Goal: Feedback & Contribution: Leave review/rating

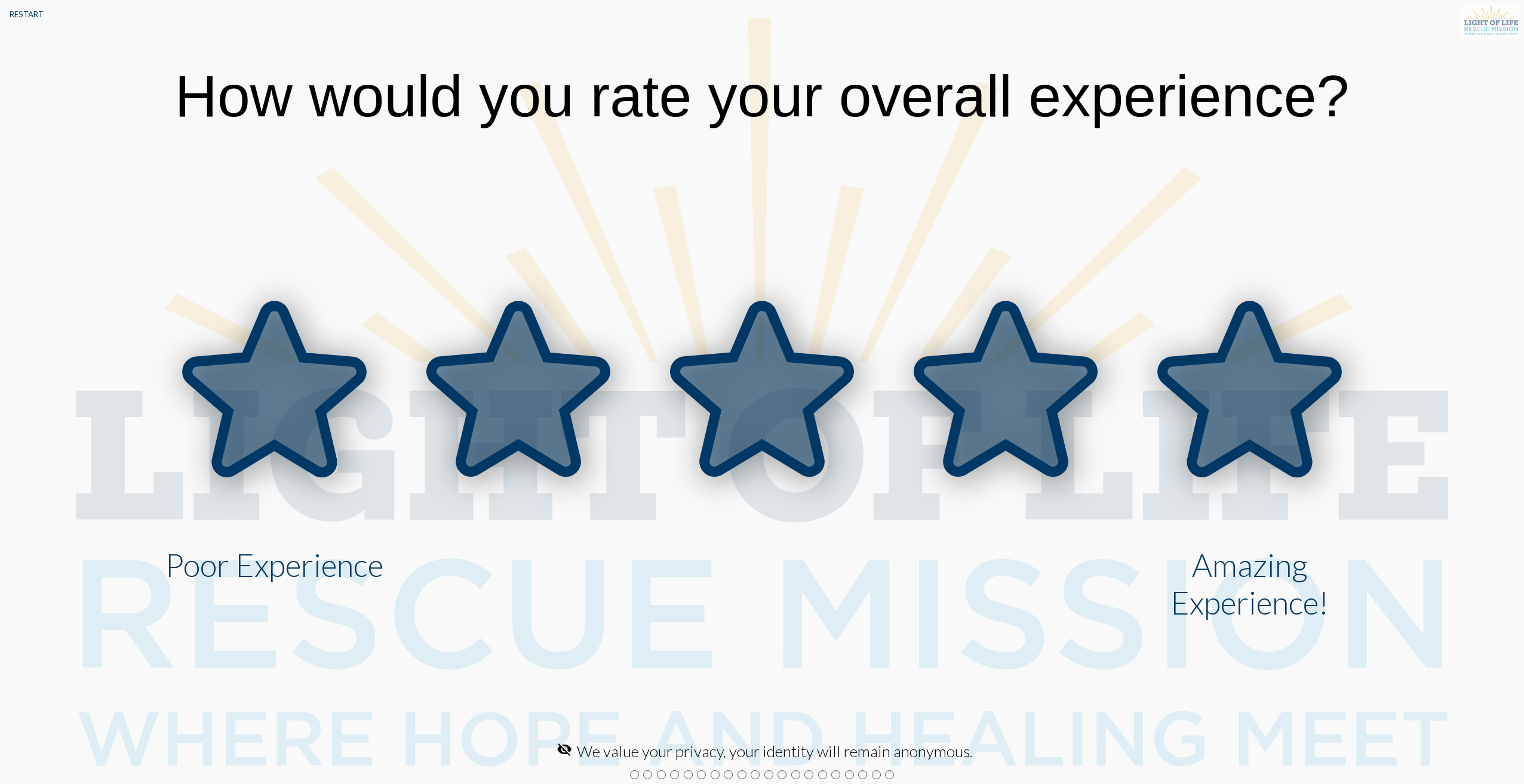
click at [1208, 373] on icon at bounding box center [1249, 389] width 174 height 166
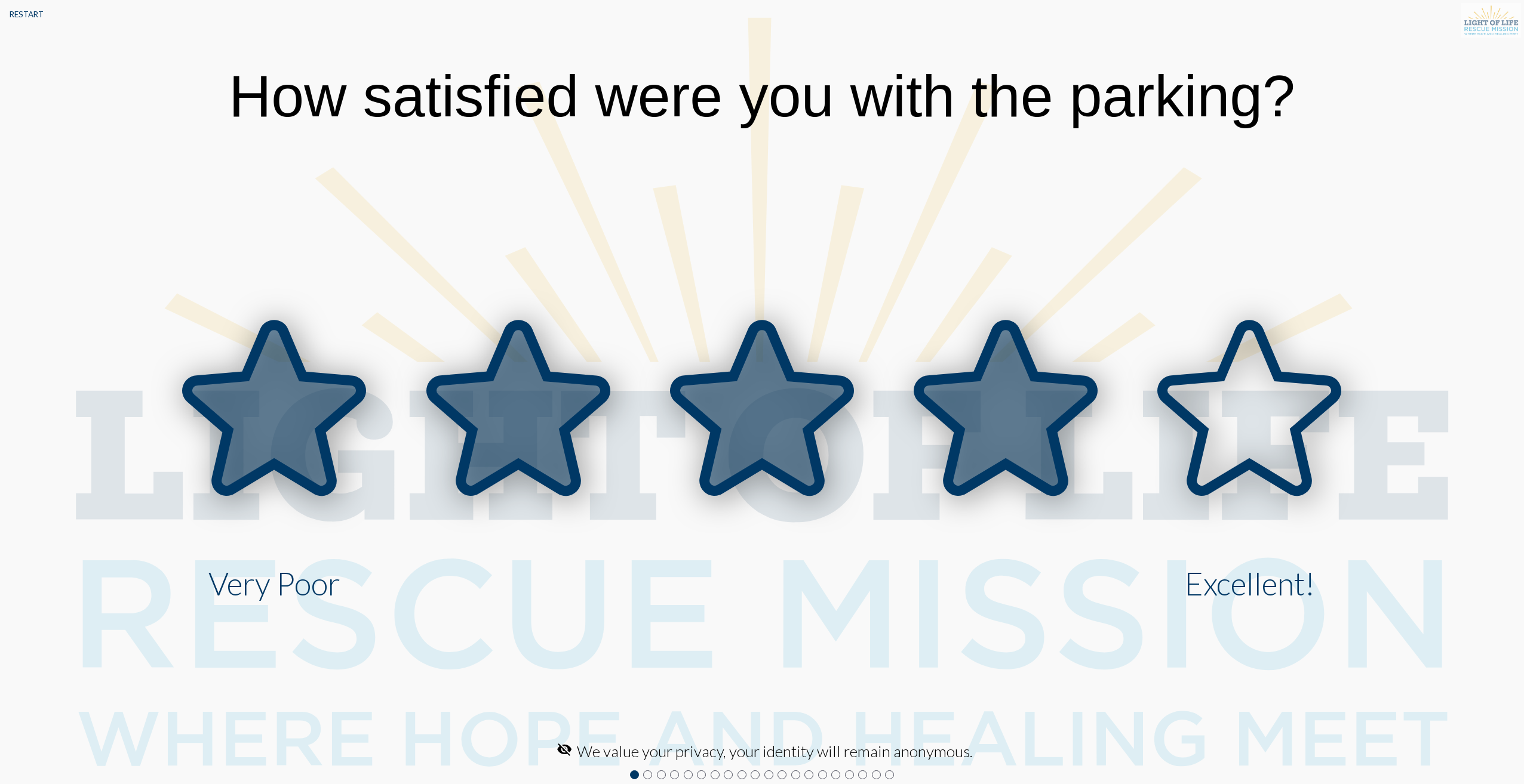
click at [1016, 371] on icon at bounding box center [1006, 407] width 174 height 166
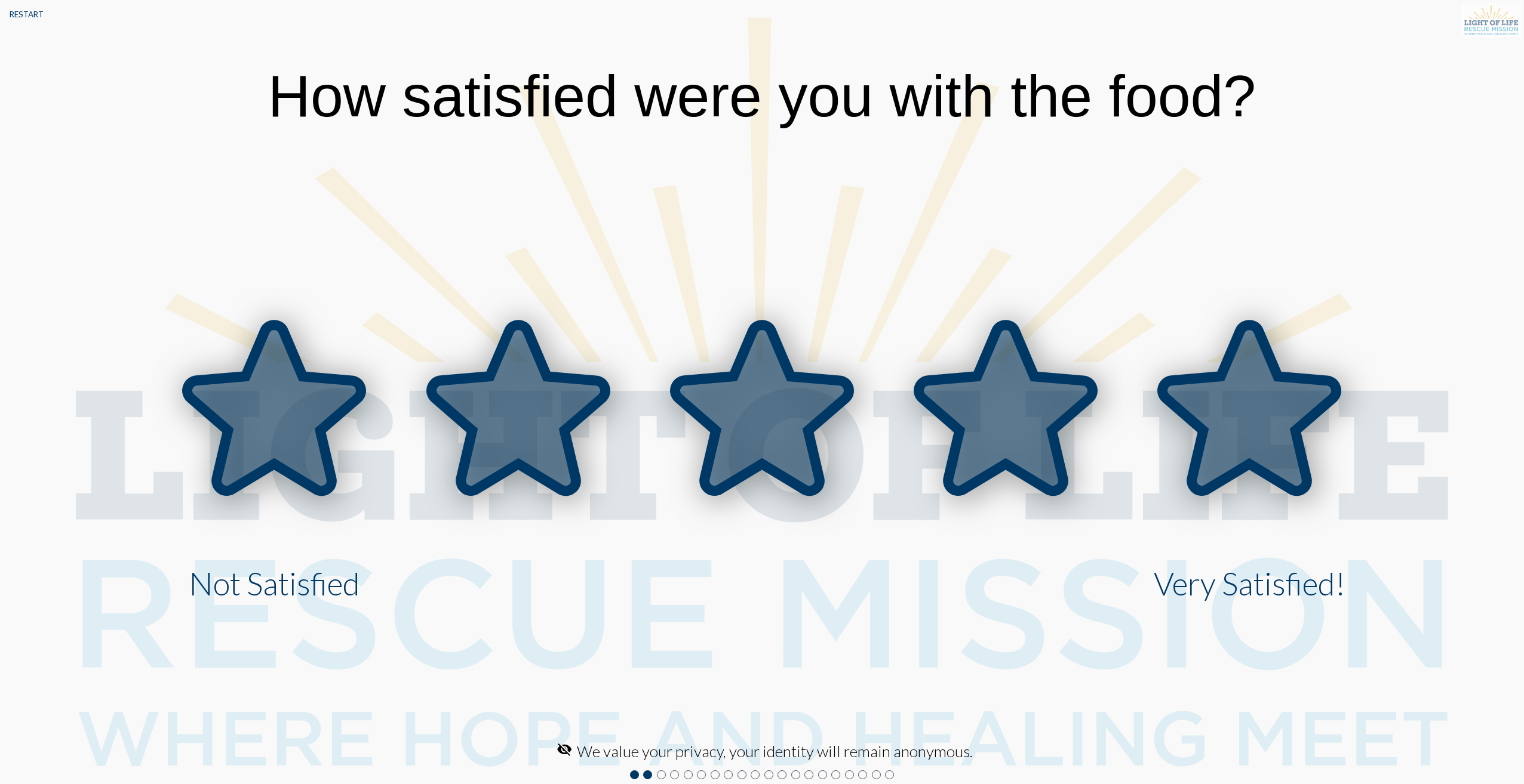
drag, startPoint x: 1190, startPoint y: 399, endPoint x: 1219, endPoint y: 390, distance: 30.4
click at [1219, 390] on icon at bounding box center [1249, 407] width 174 height 166
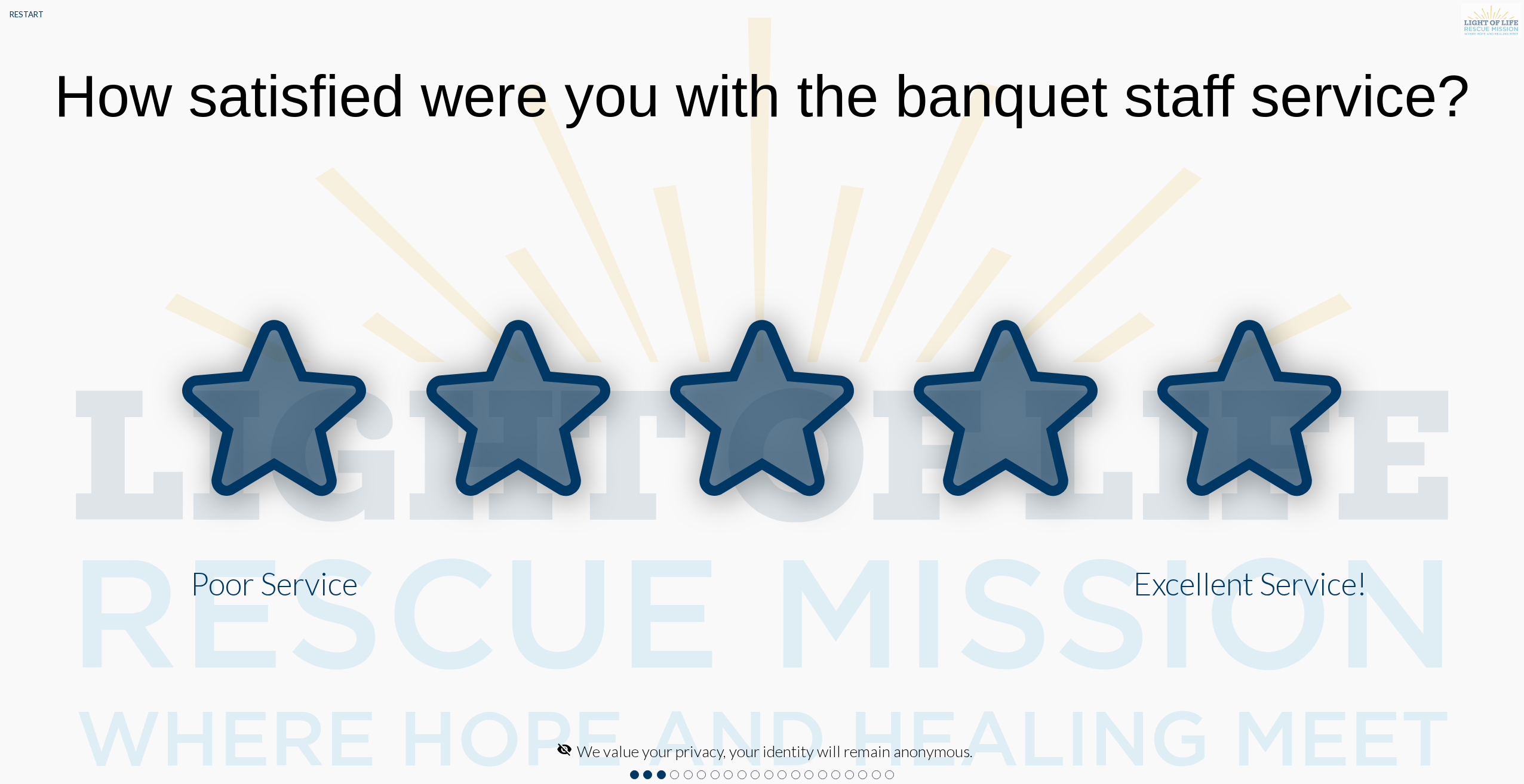
click at [1209, 391] on icon at bounding box center [1249, 407] width 174 height 166
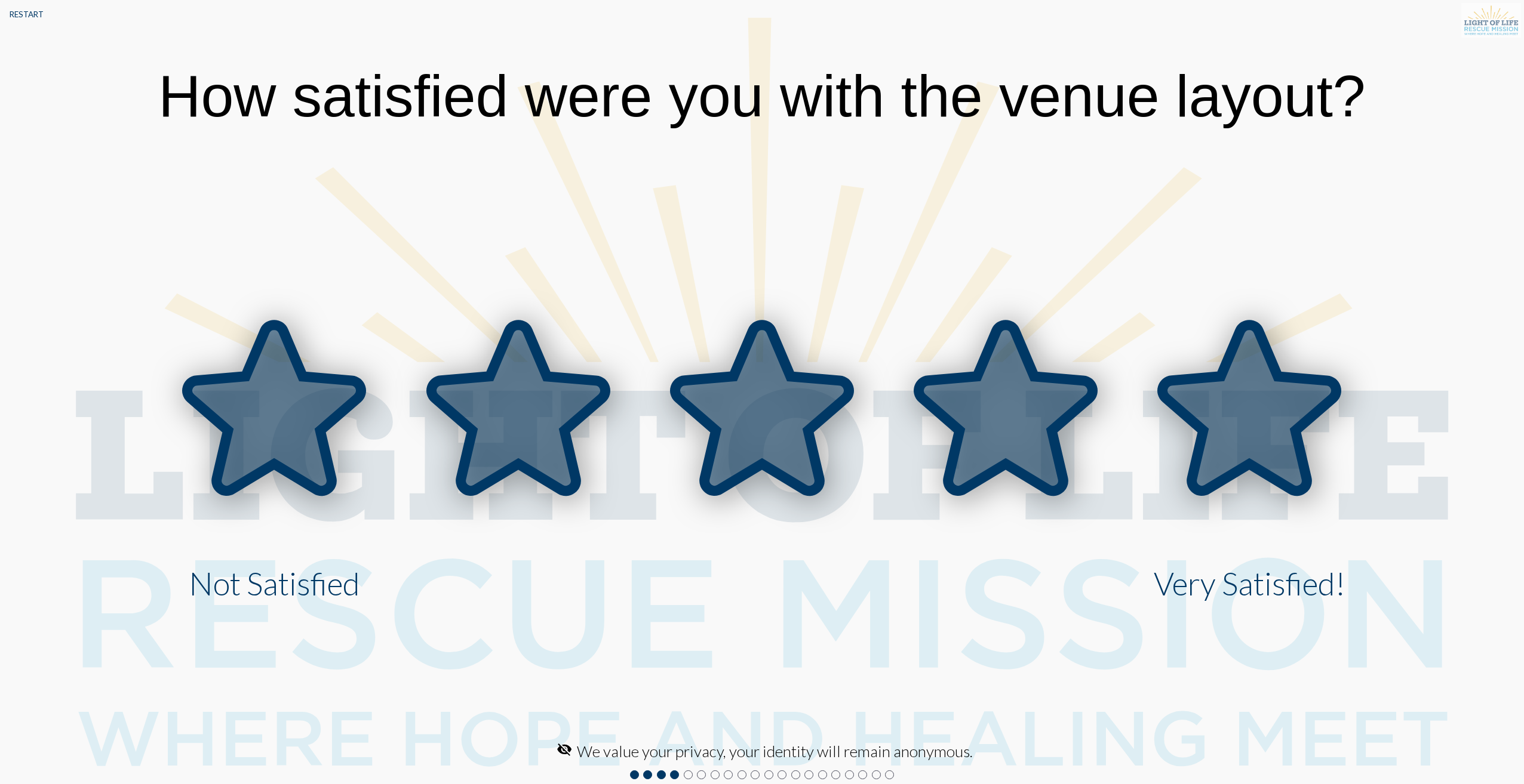
click at [1209, 391] on icon at bounding box center [1249, 407] width 174 height 166
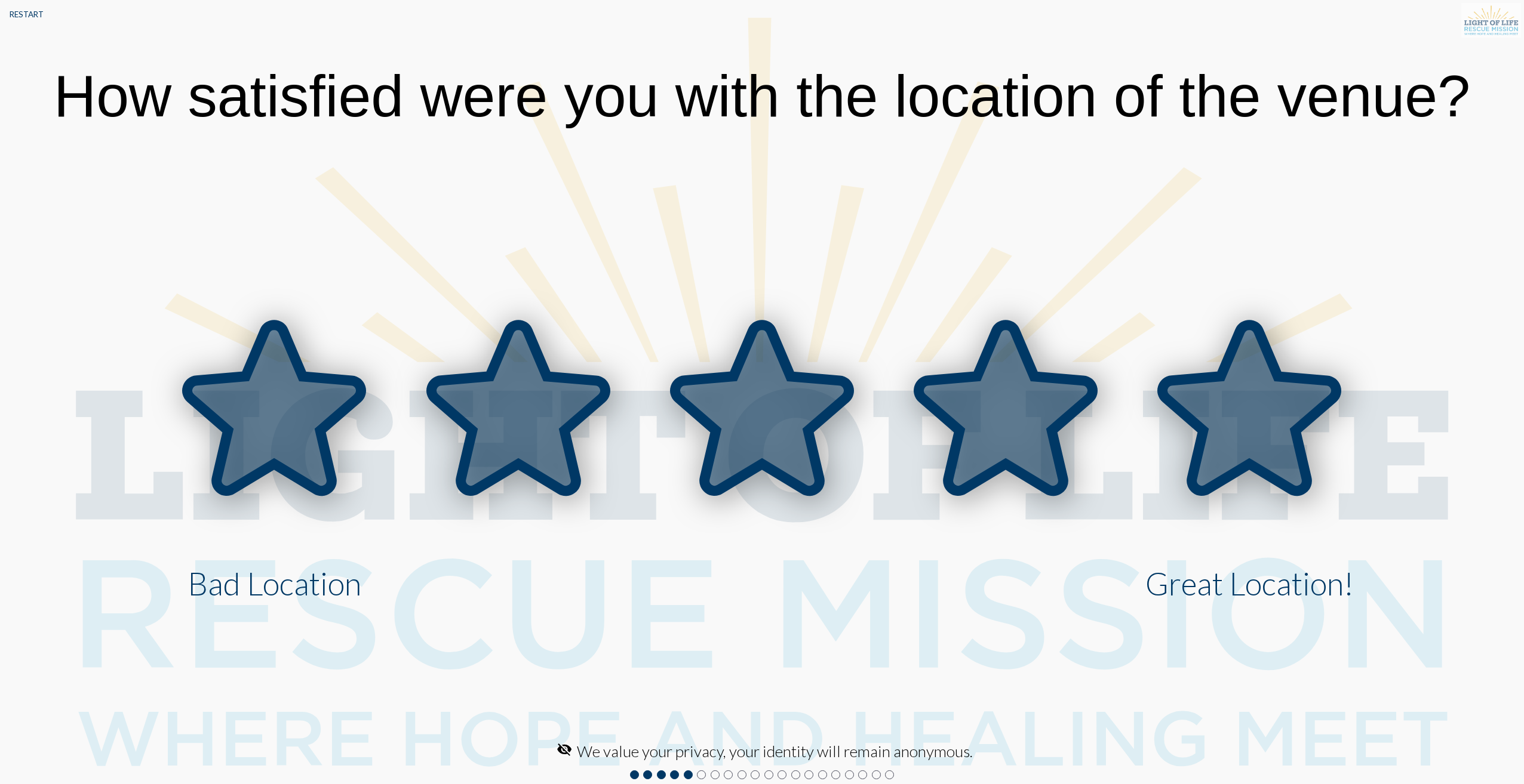
click at [1206, 391] on icon at bounding box center [1249, 407] width 174 height 166
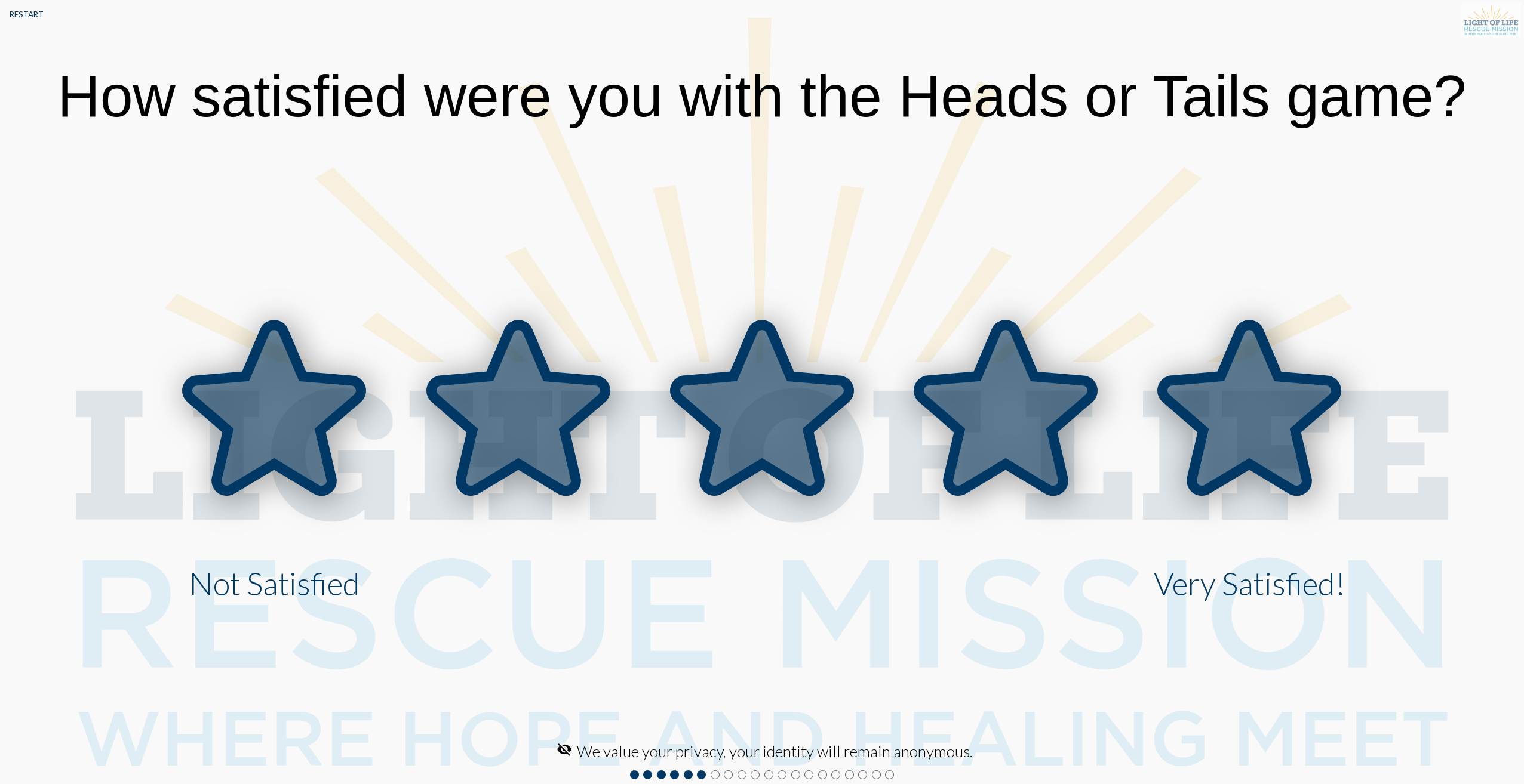
click at [1206, 391] on icon at bounding box center [1249, 407] width 174 height 166
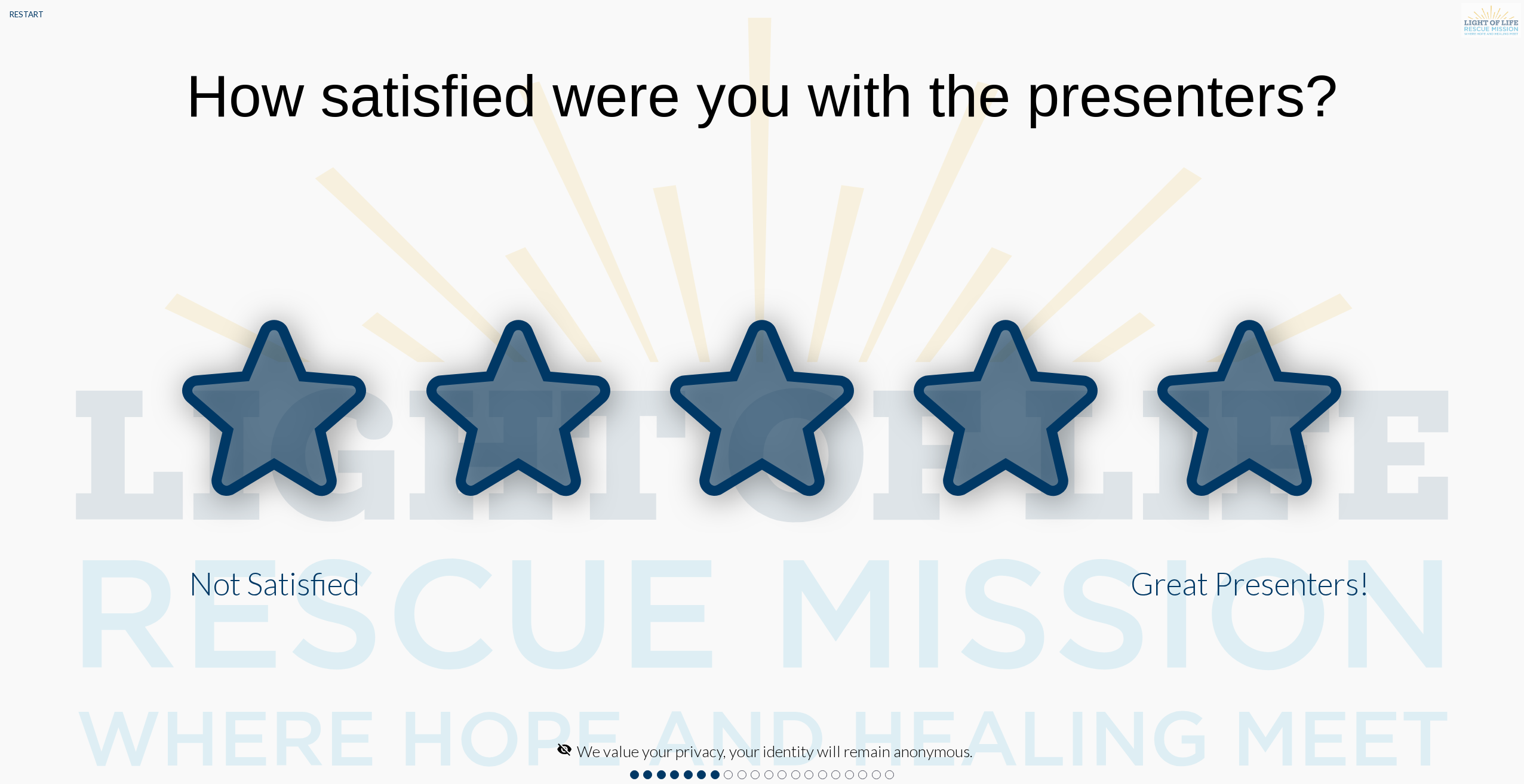
click at [1206, 391] on icon at bounding box center [1249, 407] width 174 height 166
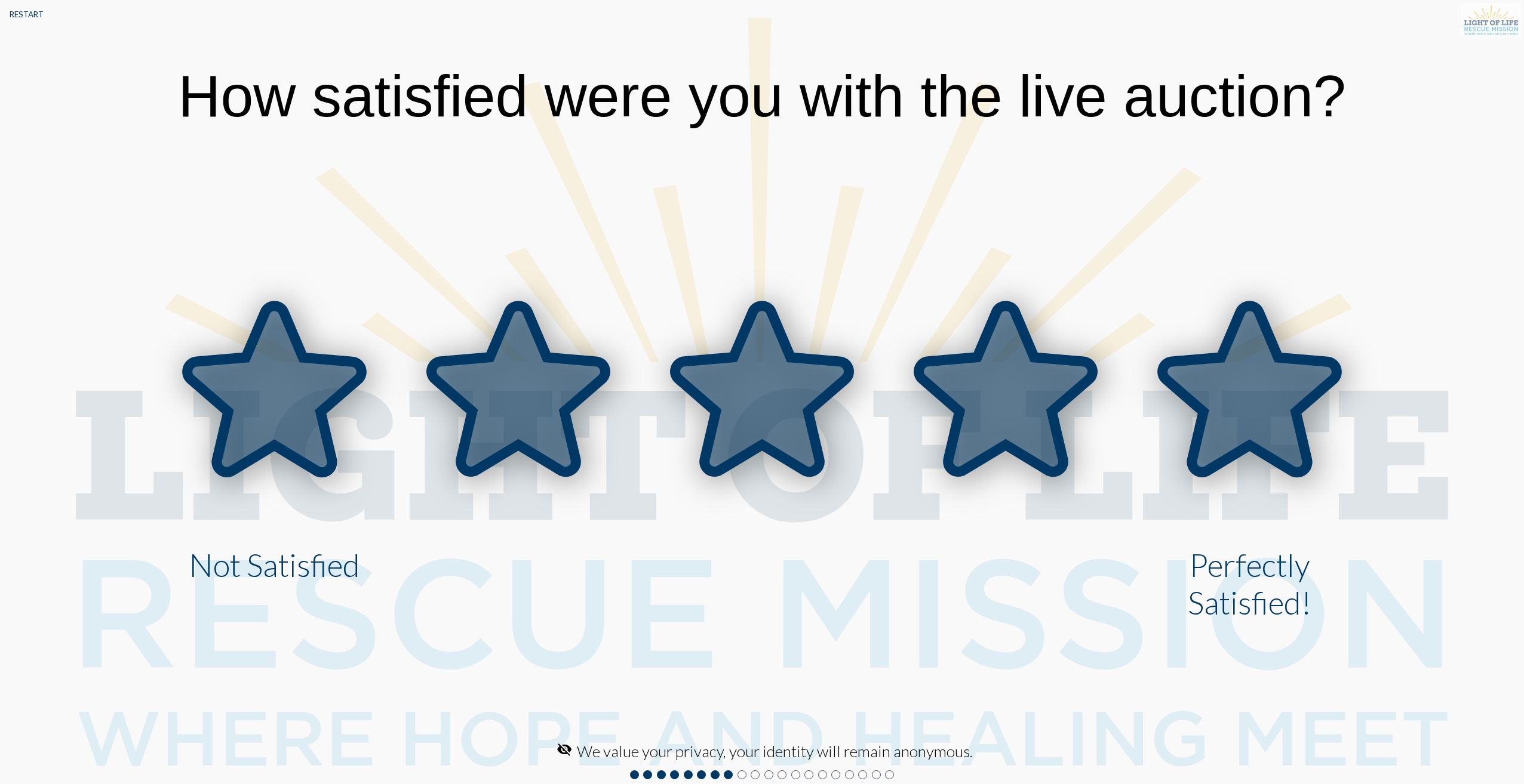
click at [1206, 391] on icon at bounding box center [1249, 389] width 174 height 166
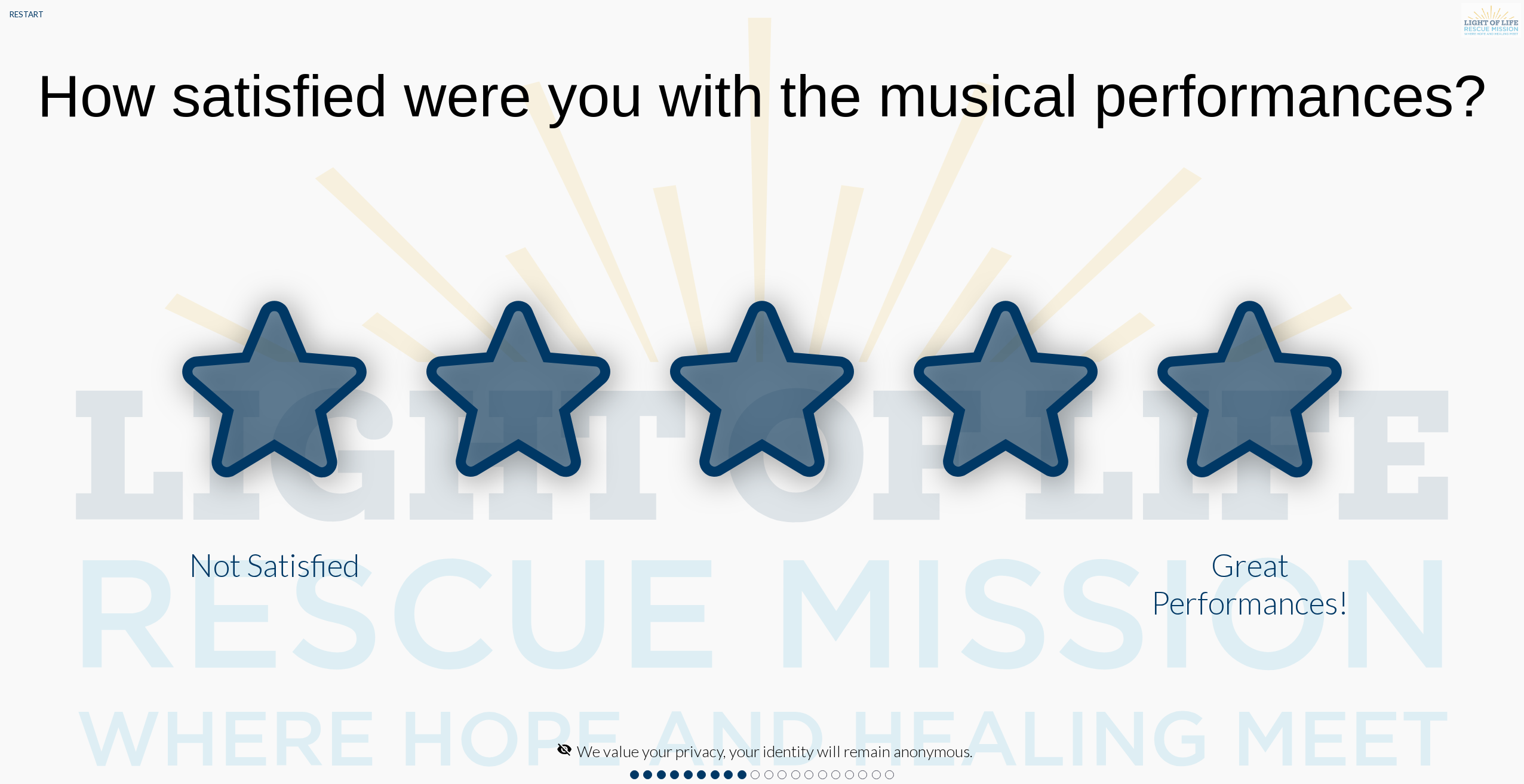
click at [1198, 380] on icon at bounding box center [1249, 389] width 174 height 166
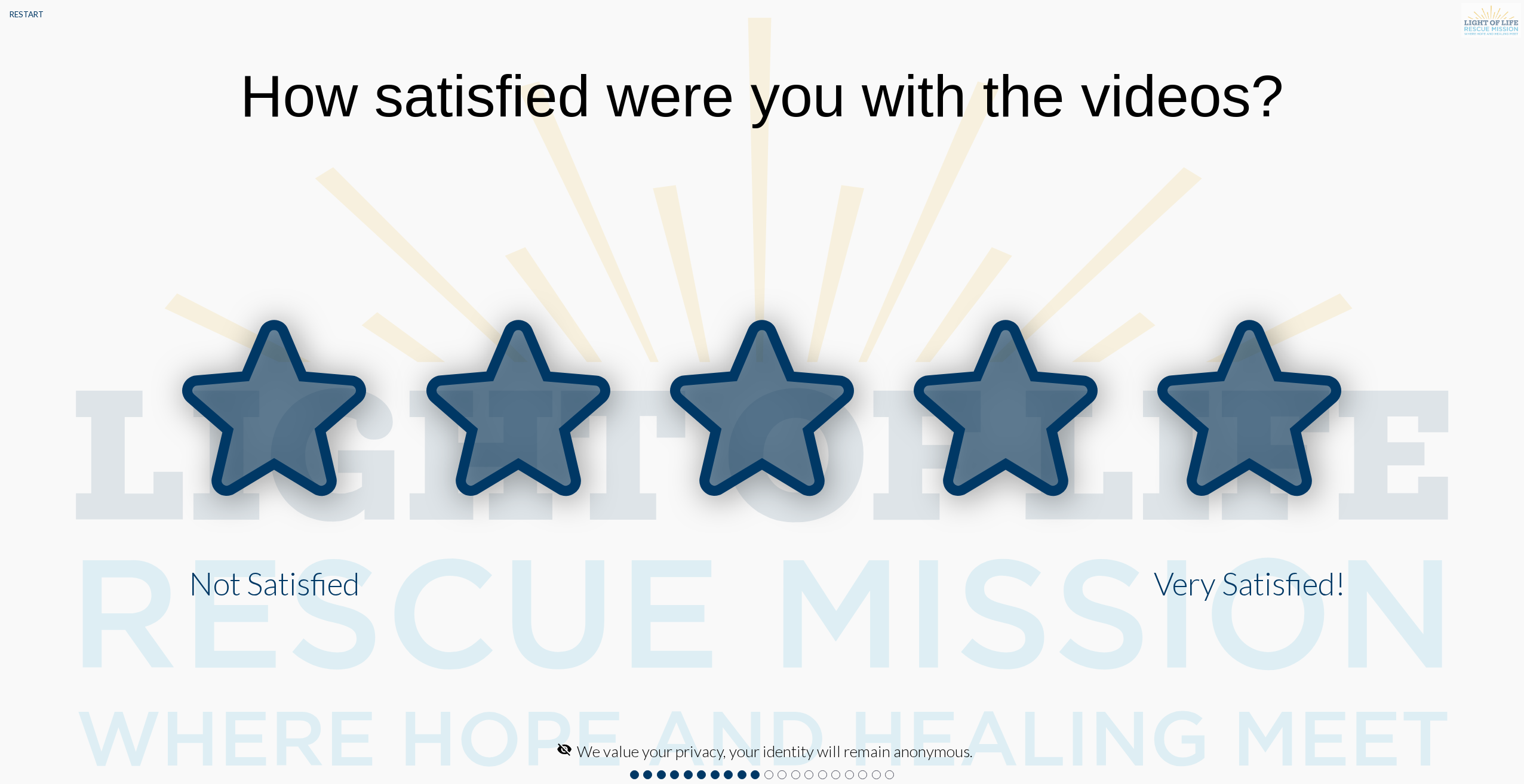
click at [1198, 377] on icon at bounding box center [1249, 407] width 174 height 166
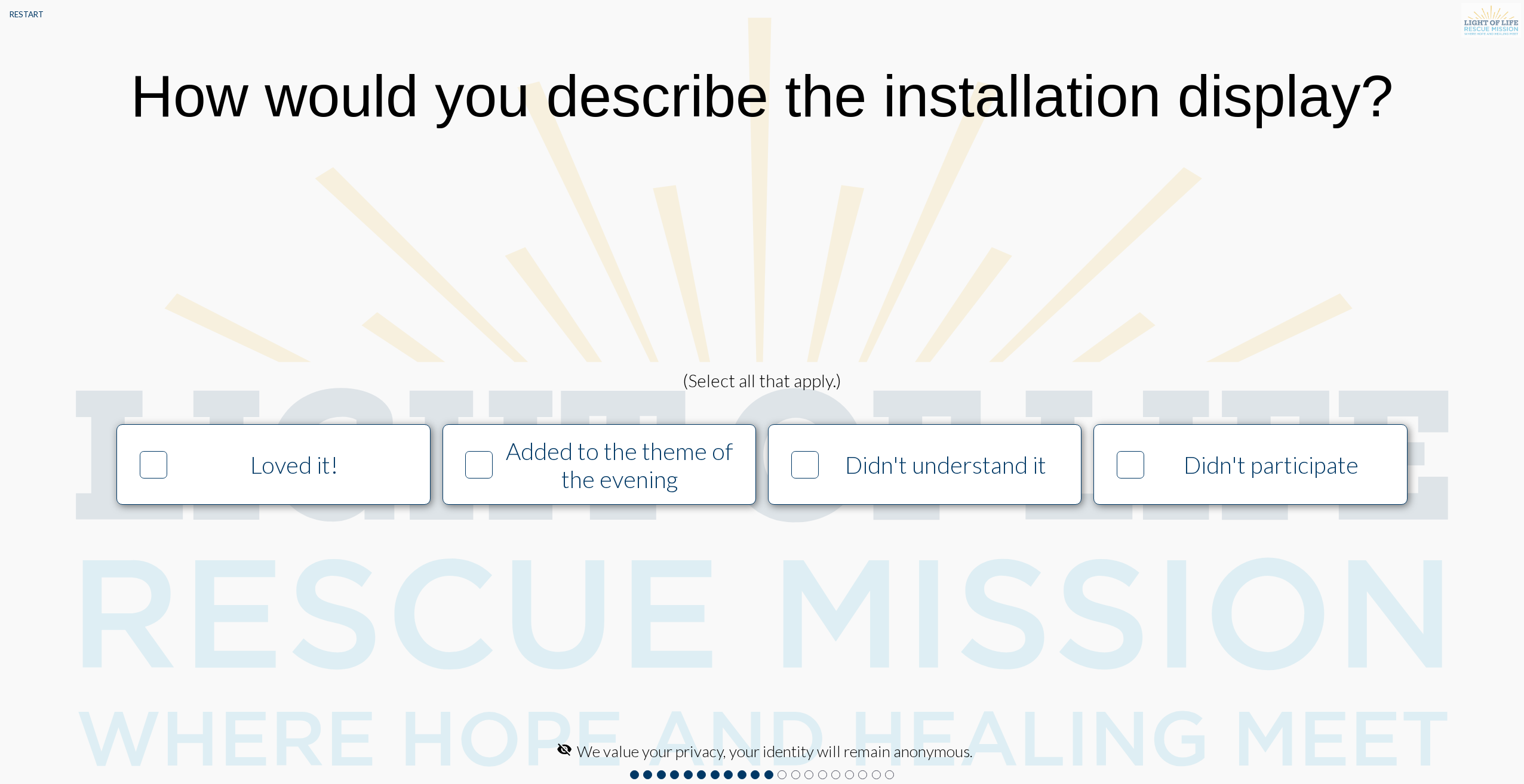
click at [499, 465] on div at bounding box center [479, 465] width 41 height 41
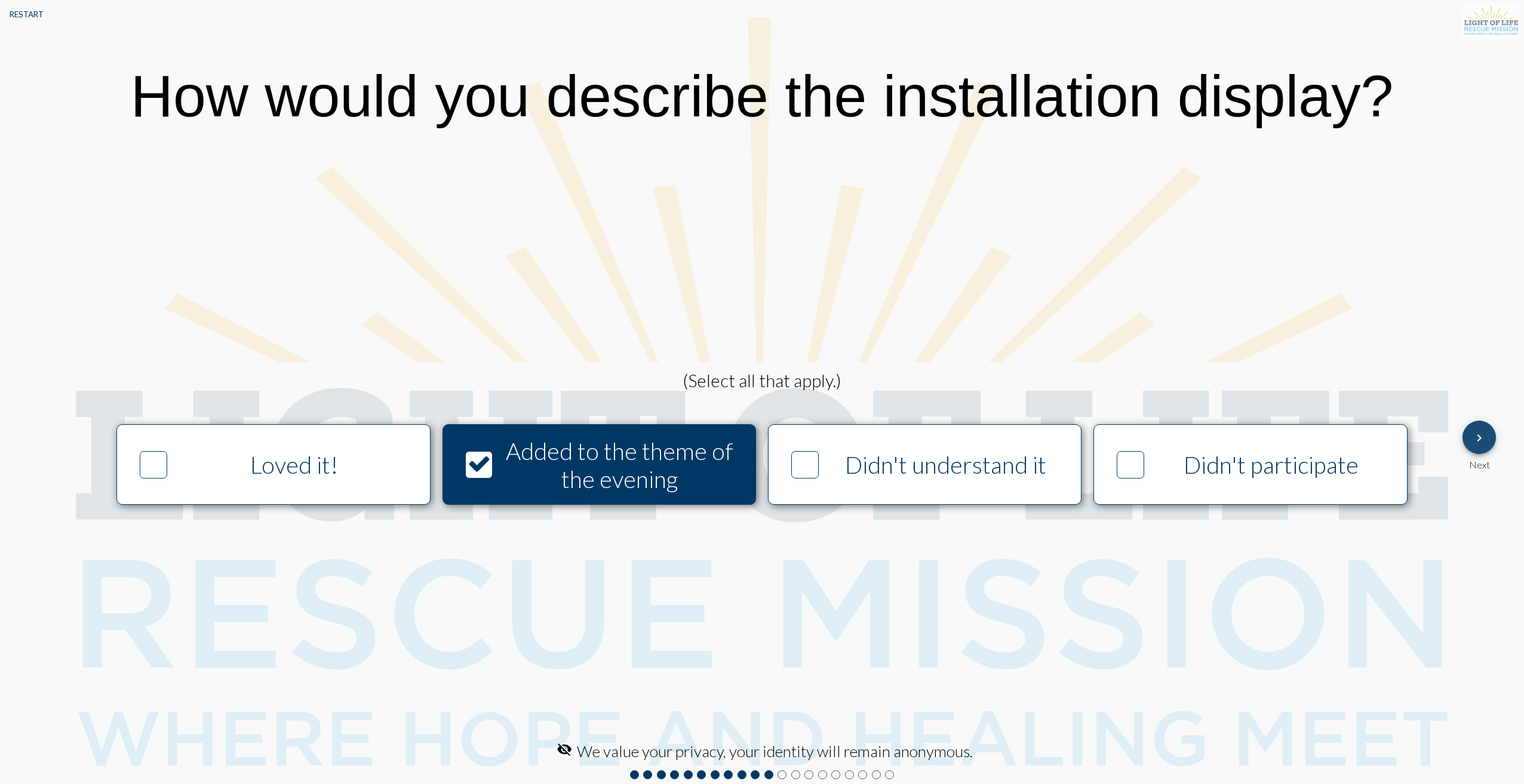
click at [1480, 441] on mat-icon "keyboard_arrow_right" at bounding box center [1479, 438] width 15 height 15
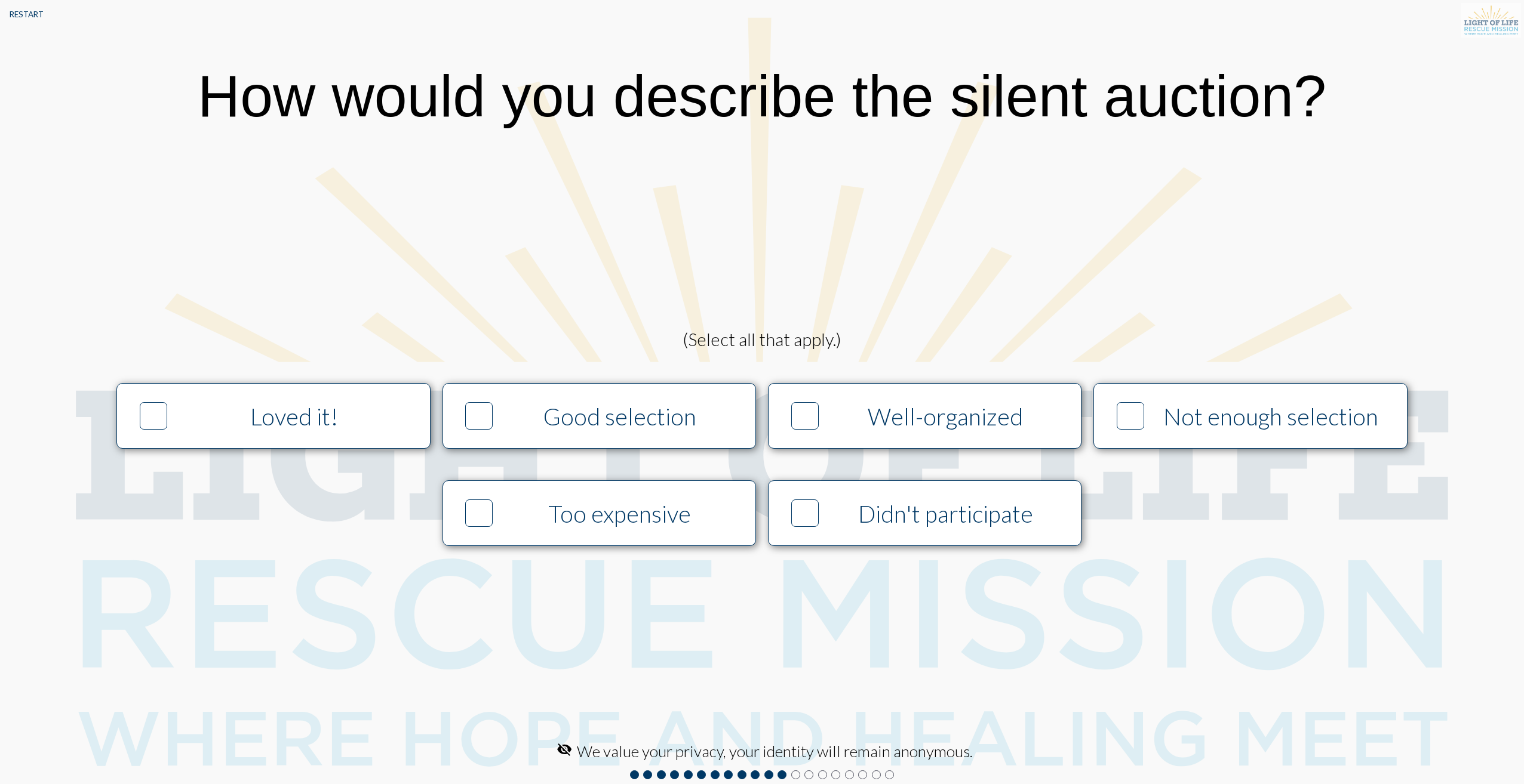
click at [870, 421] on div "Well-organized" at bounding box center [946, 416] width 240 height 28
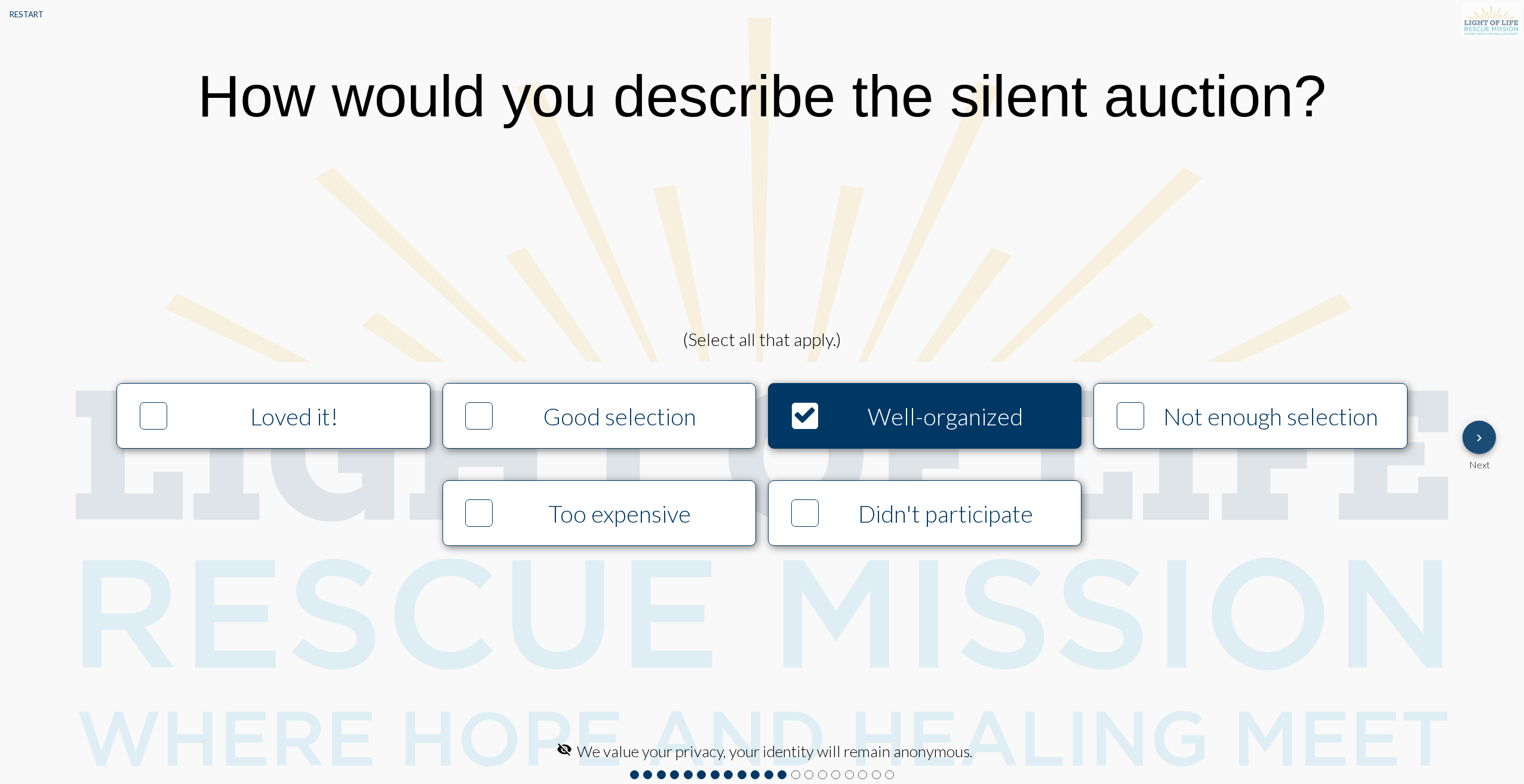
click at [1473, 440] on mat-icon "keyboard_arrow_right" at bounding box center [1479, 438] width 15 height 15
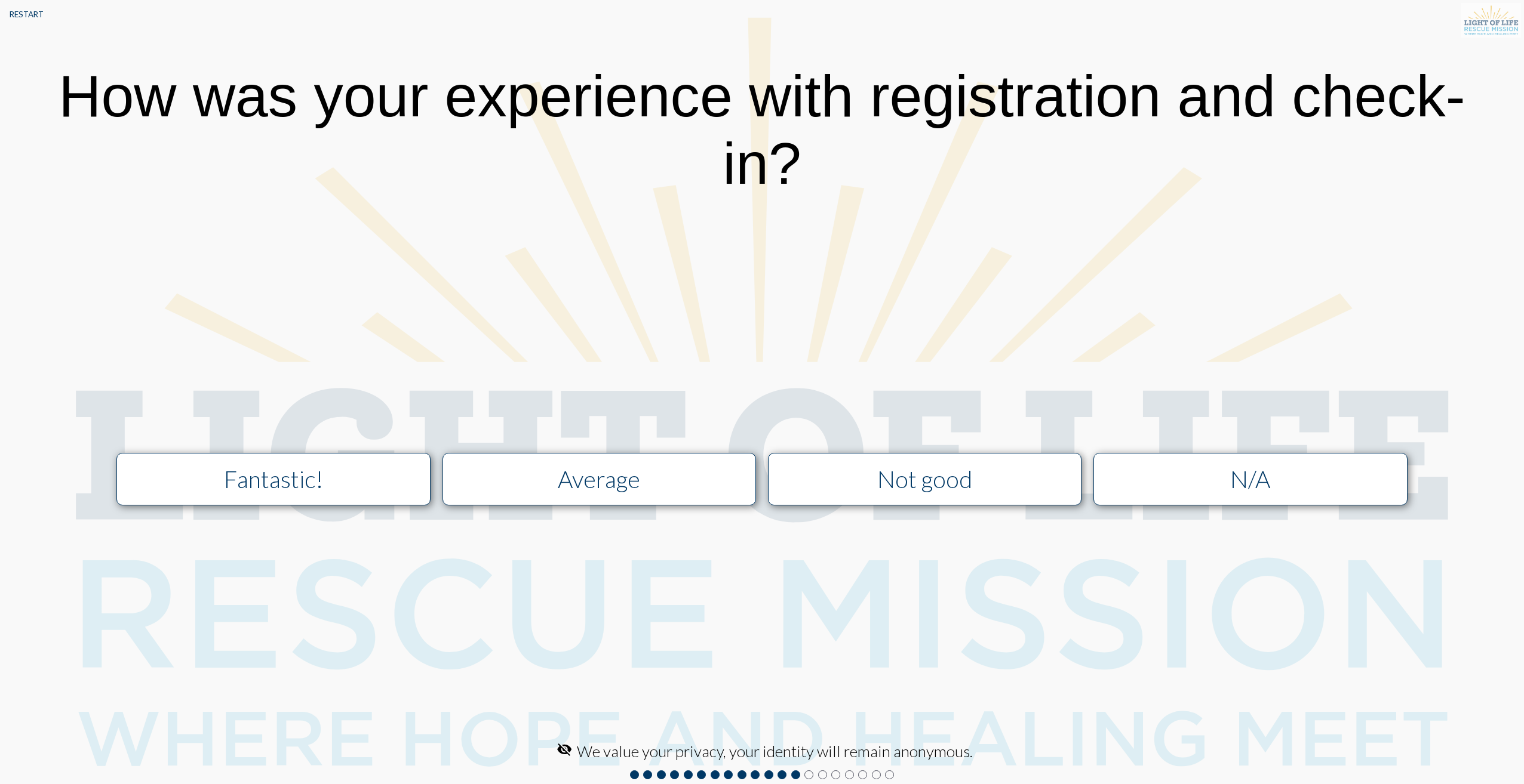
click at [369, 464] on button "Fantastic!" at bounding box center [273, 479] width 314 height 53
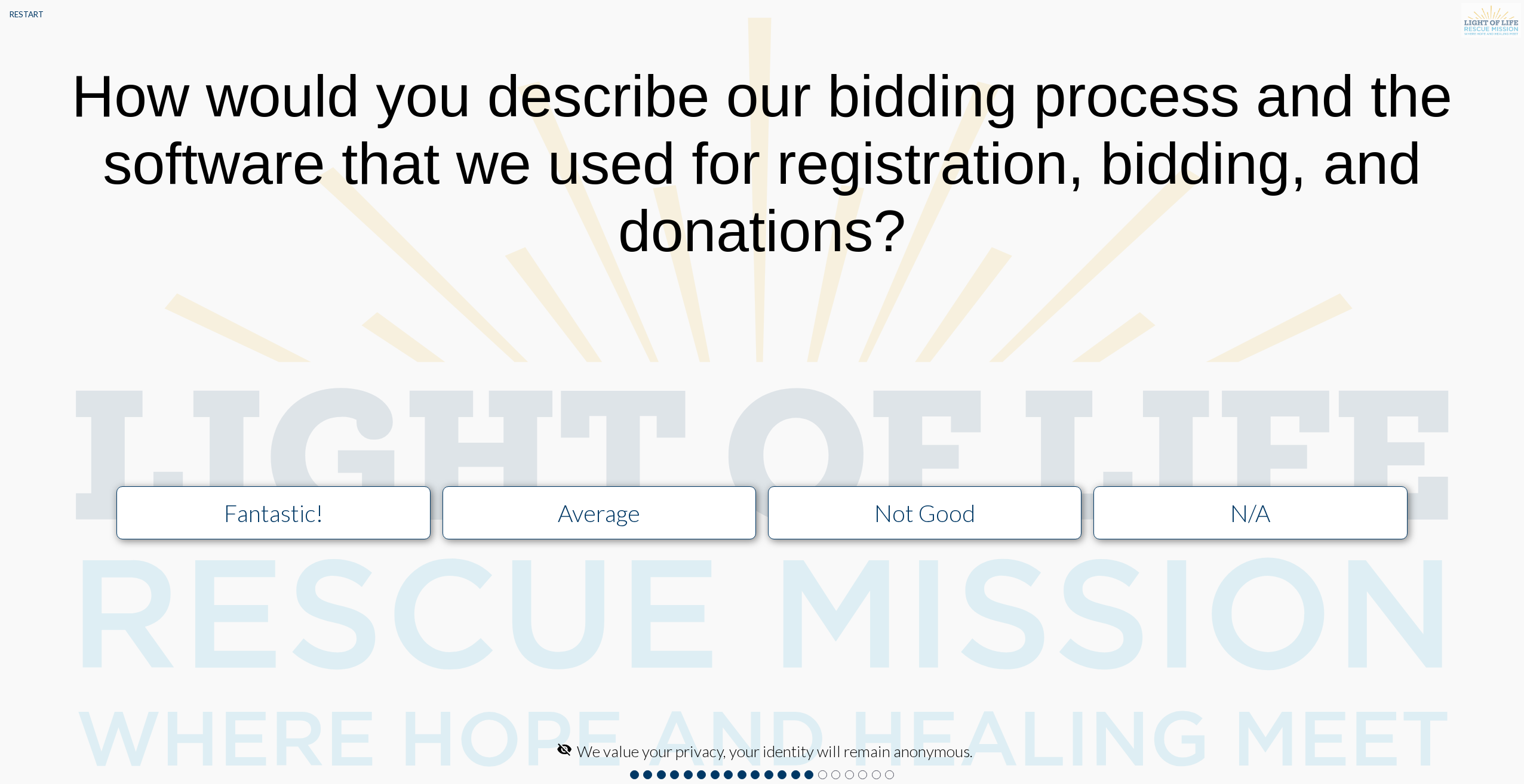
click at [261, 507] on div "Fantastic!" at bounding box center [274, 513] width 281 height 28
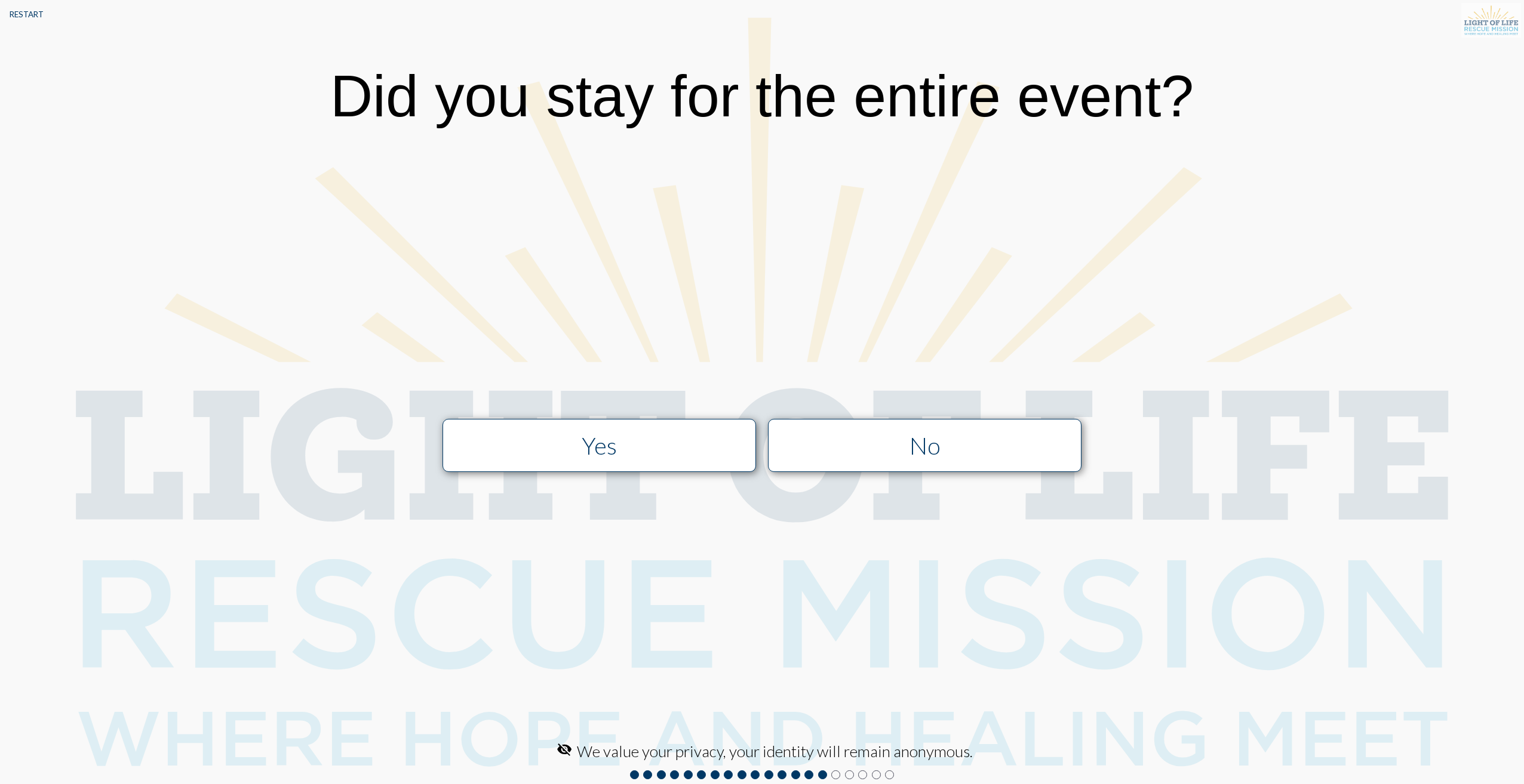
click at [571, 459] on div "Yes" at bounding box center [600, 445] width 281 height 28
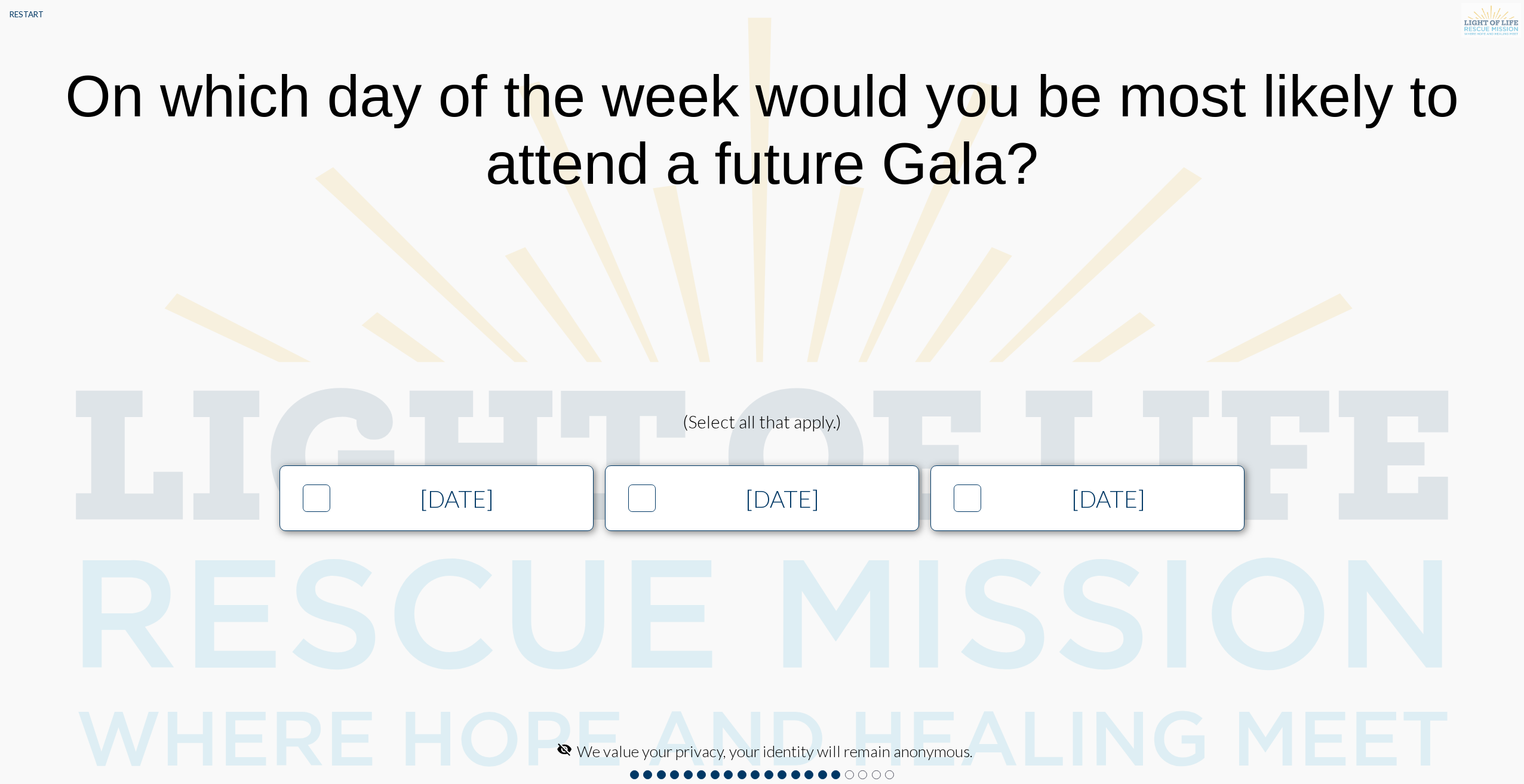
click at [973, 508] on icon at bounding box center [967, 498] width 23 height 26
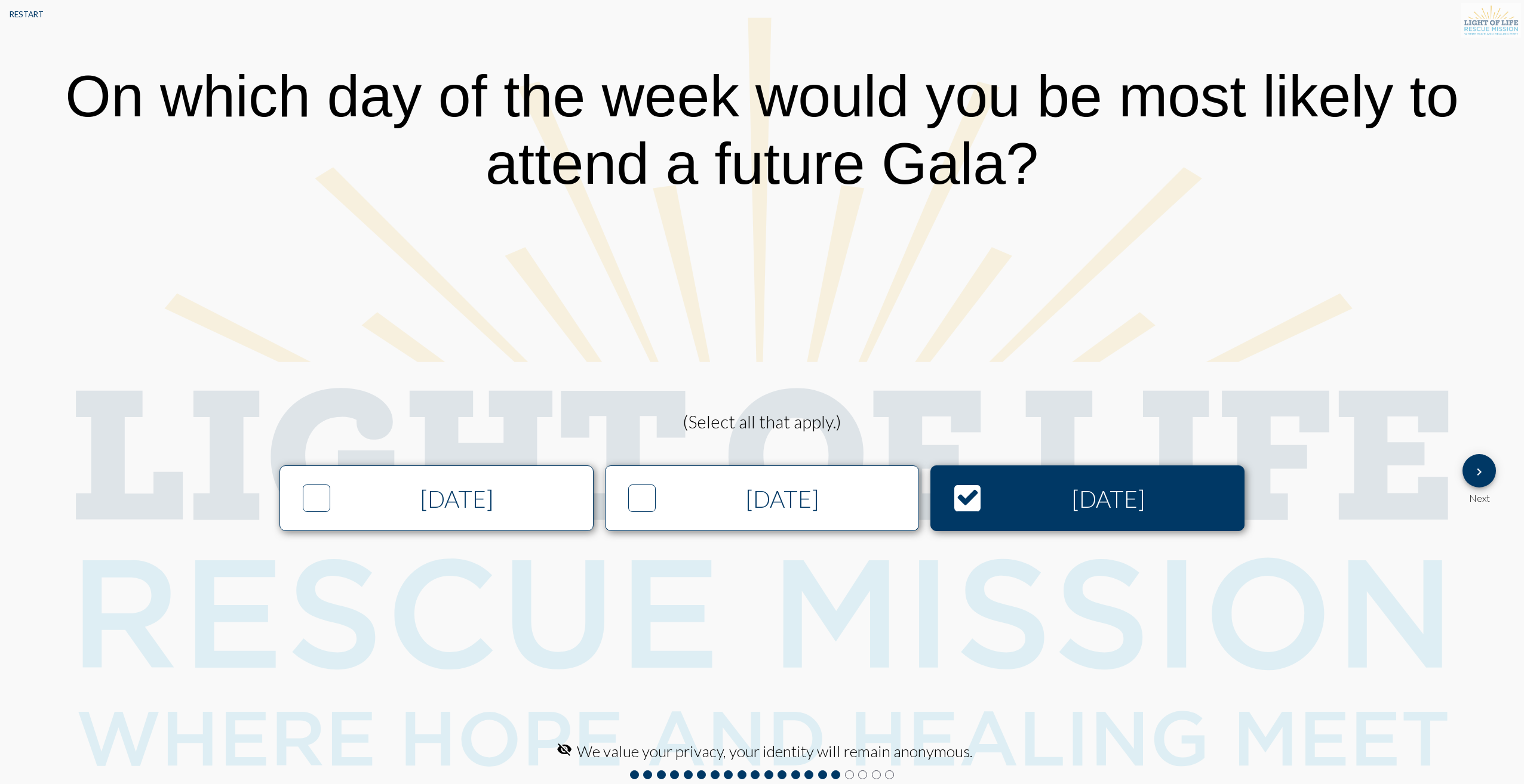
click at [712, 505] on div "[DATE]" at bounding box center [782, 498] width 240 height 28
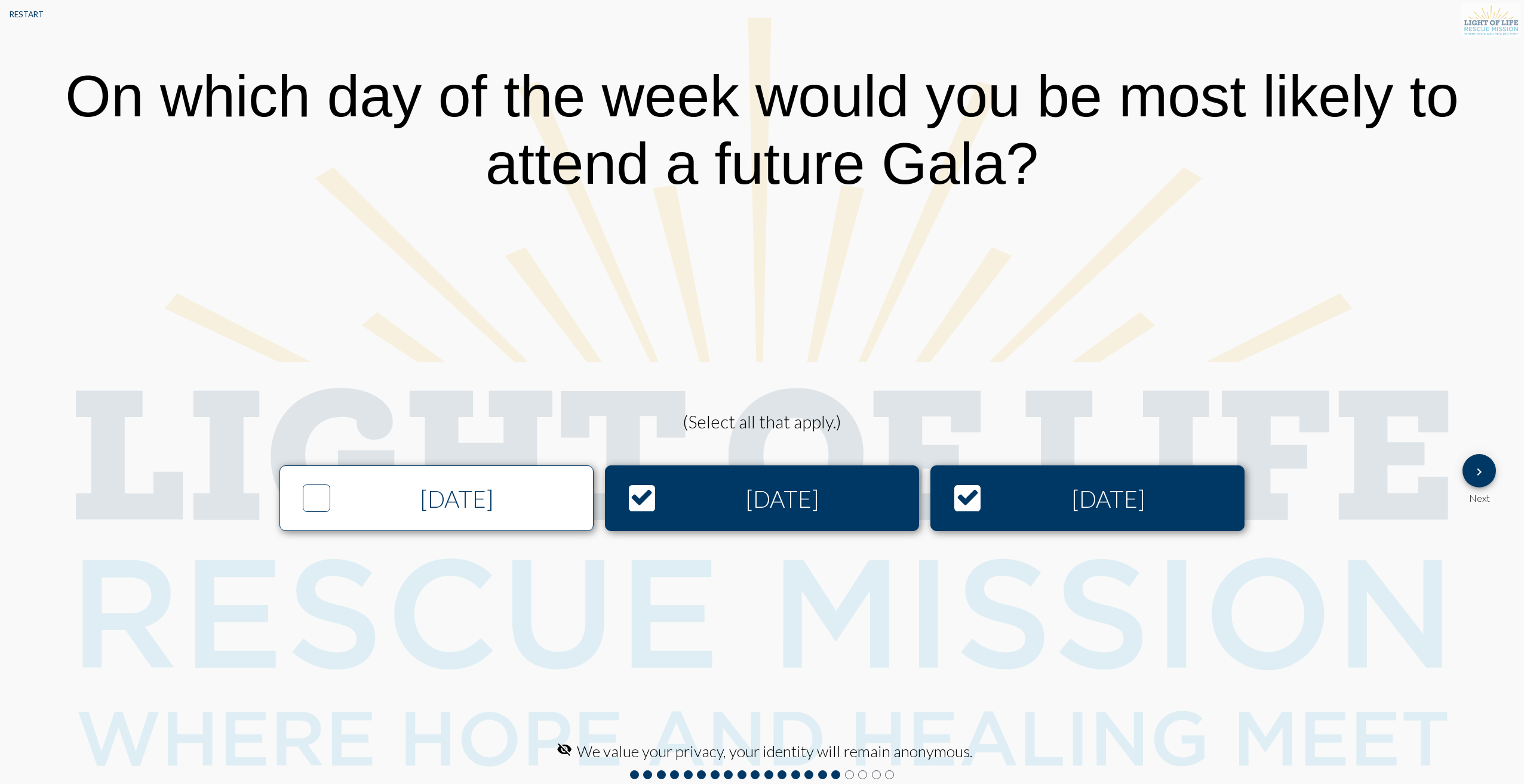
click at [1483, 471] on mat-icon "keyboard_arrow_right" at bounding box center [1479, 472] width 15 height 15
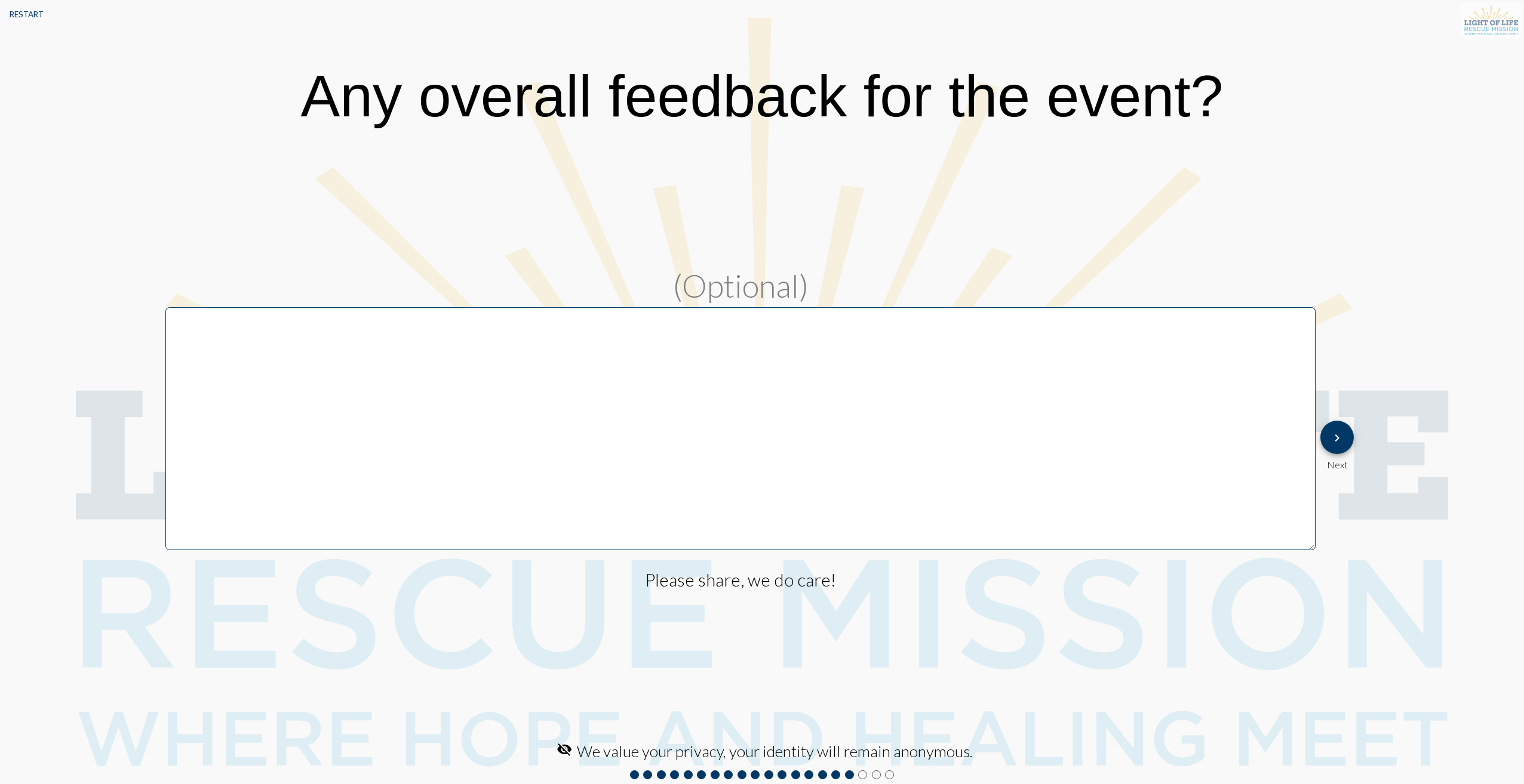
click at [850, 490] on textarea at bounding box center [741, 428] width 1150 height 242
click at [1339, 437] on mat-icon "keyboard_arrow_right" at bounding box center [1337, 438] width 15 height 15
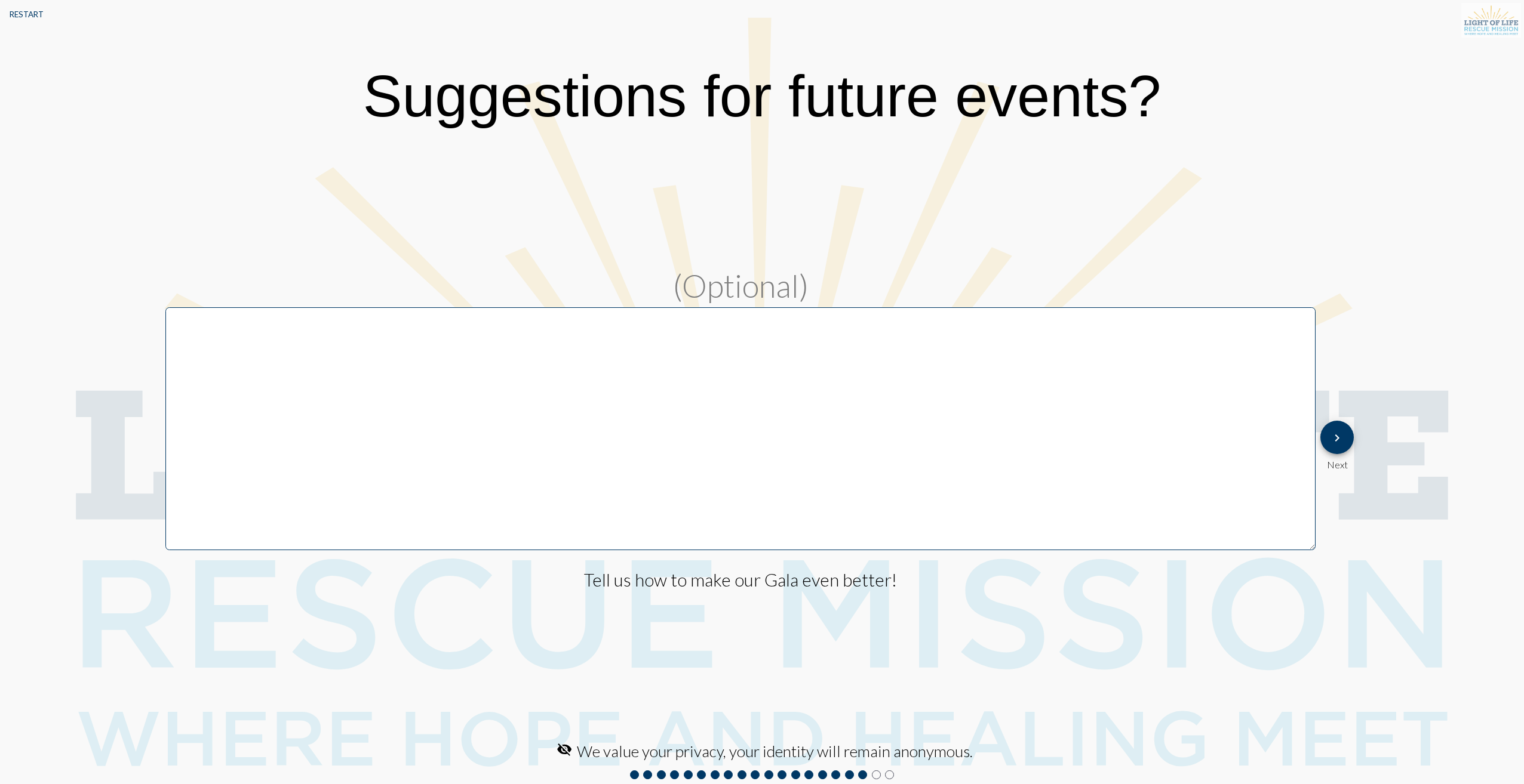
click at [1339, 437] on mat-icon "keyboard_arrow_right" at bounding box center [1337, 438] width 15 height 15
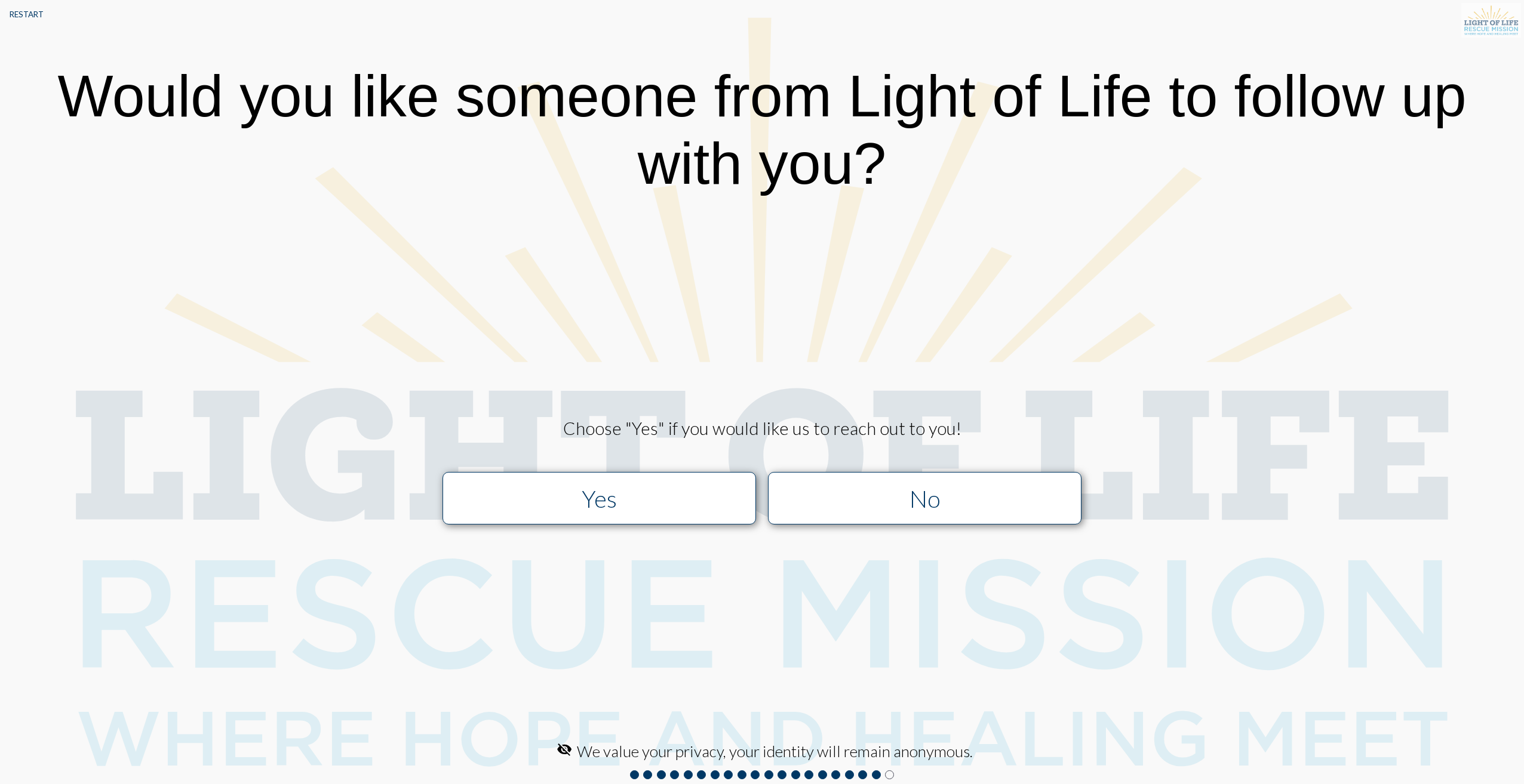
click at [1006, 486] on div "No" at bounding box center [924, 498] width 281 height 28
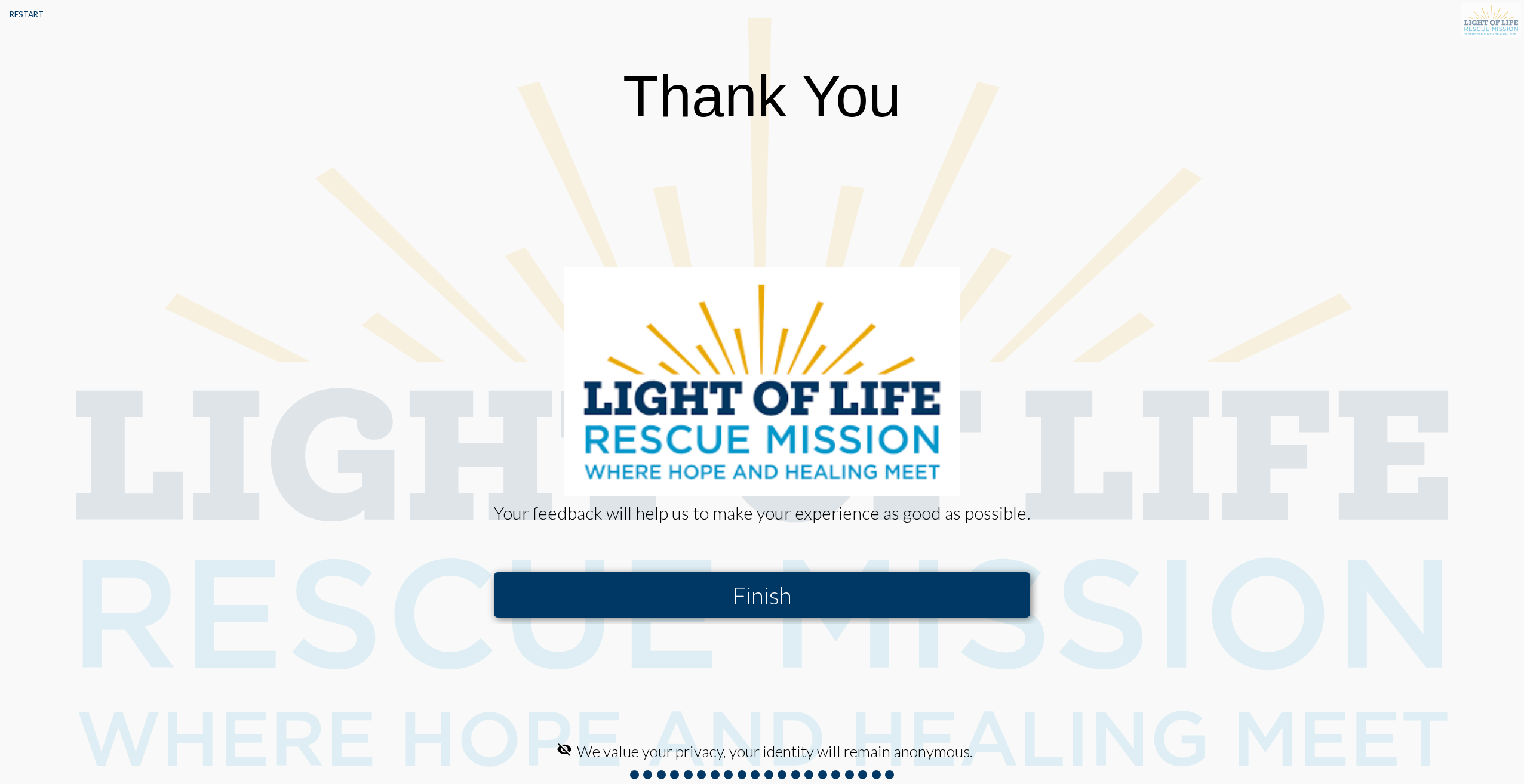
click at [833, 582] on button "Finish" at bounding box center [762, 595] width 536 height 45
